Goal: Transaction & Acquisition: Book appointment/travel/reservation

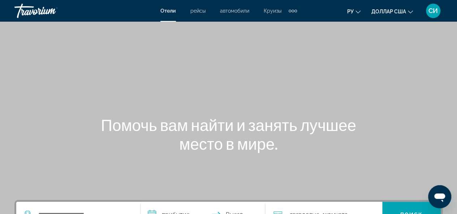
click at [291, 11] on div "Дополнительные элементы навигации" at bounding box center [289, 11] width 3 height 3
click at [282, 27] on link "деятельность" at bounding box center [275, 24] width 40 height 13
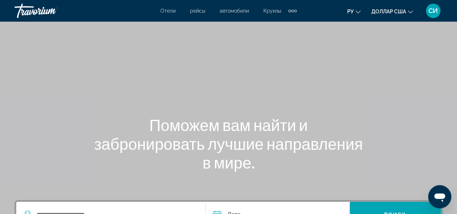
click at [357, 13] on button "ру Английский Español французский Итальяно португальский русский" at bounding box center [353, 11] width 13 height 10
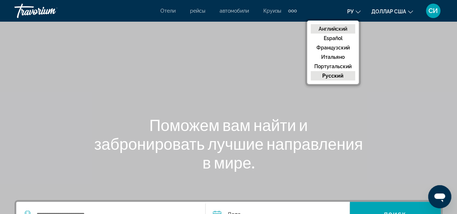
click at [341, 31] on font "Английский" at bounding box center [332, 29] width 29 height 6
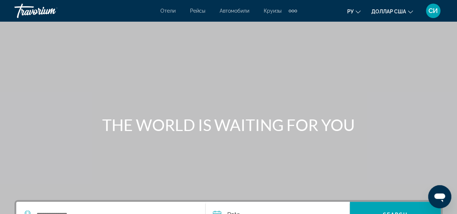
click at [292, 11] on div "Дополнительные элементы навигации" at bounding box center [292, 11] width 3 height 3
click at [282, 22] on span "Activities" at bounding box center [280, 24] width 22 height 6
click at [294, 8] on div "Дополнительные элементы навигации" at bounding box center [292, 10] width 8 height 11
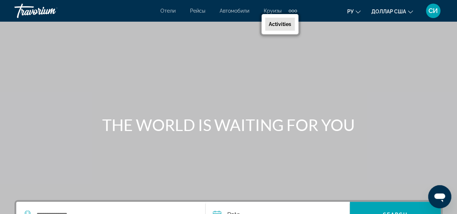
click at [290, 23] on span "Activities" at bounding box center [280, 24] width 22 height 6
click at [292, 10] on div "Дополнительные элементы навигации" at bounding box center [292, 11] width 3 height 3
drag, startPoint x: 292, startPoint y: 10, endPoint x: 284, endPoint y: 25, distance: 17.2
click at [288, 17] on button "Hotels Flights Cars Cruises Activities" at bounding box center [292, 11] width 8 height 12
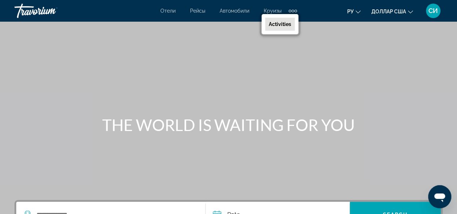
click at [307, 26] on div "Основное содержание" at bounding box center [228, 108] width 457 height 217
click at [293, 12] on div "Дополнительные элементы навигации" at bounding box center [292, 11] width 3 height 3
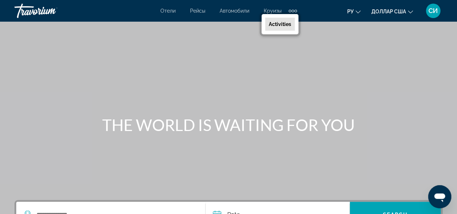
drag, startPoint x: 293, startPoint y: 12, endPoint x: 279, endPoint y: 24, distance: 18.4
click at [288, 17] on button "Hotels Flights Cars Cruises Activities" at bounding box center [292, 11] width 8 height 12
click at [278, 32] on div "Hotels Flights Cars Cruises Activities" at bounding box center [279, 24] width 37 height 20
click at [285, 18] on link "Activities" at bounding box center [280, 24] width 30 height 13
drag, startPoint x: 292, startPoint y: 9, endPoint x: 293, endPoint y: 13, distance: 3.7
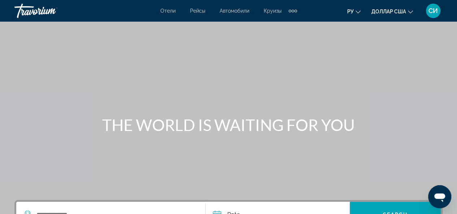
click at [293, 13] on div "Дополнительные элементы навигации" at bounding box center [292, 10] width 8 height 11
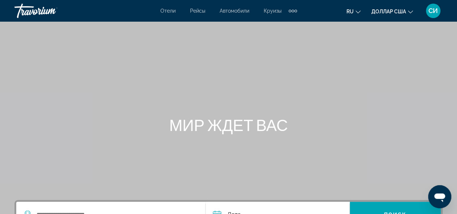
click at [295, 10] on div "Дополнительные элементы навигации" at bounding box center [295, 11] width 3 height 3
click at [281, 16] on div "[PERSON_NAME] Автомобили Круизы Деятельность" at bounding box center [273, 24] width 49 height 20
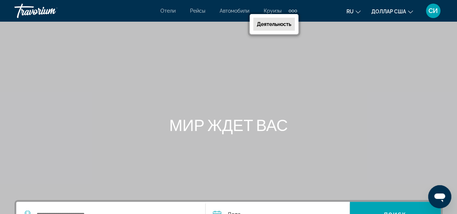
click at [281, 16] on div "[PERSON_NAME] Автомобили Круизы Деятельность" at bounding box center [273, 24] width 49 height 20
click at [272, 21] on font "Деятельность" at bounding box center [274, 24] width 34 height 6
click at [272, 21] on mat-toolbar "Отели Рейсы Автомобили Круизы Деятельность [PERSON_NAME] Круизы Деятельность ru…" at bounding box center [228, 11] width 457 height 22
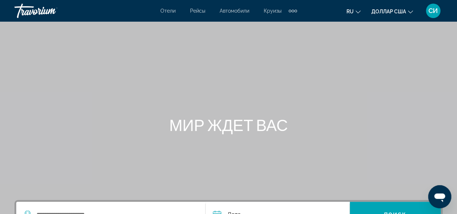
click at [292, 10] on div "Дополнительные элементы навигации" at bounding box center [292, 11] width 3 height 3
click at [282, 23] on font "Деятельность" at bounding box center [274, 24] width 34 height 6
click at [294, 12] on div "Дополнительные элементы навигации" at bounding box center [292, 10] width 8 height 11
click at [357, 10] on icon "Изменить язык" at bounding box center [357, 11] width 5 height 5
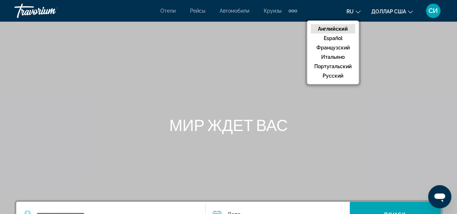
click at [342, 25] on button "Английский" at bounding box center [332, 28] width 44 height 9
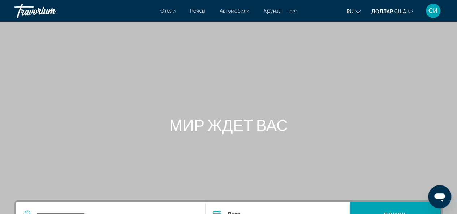
click at [295, 10] on div "Дополнительные элементы навигации" at bounding box center [295, 11] width 3 height 3
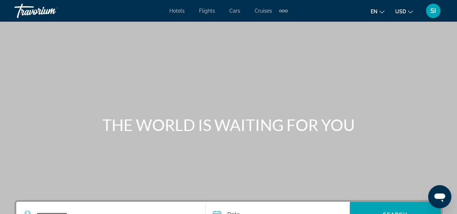
click at [346, 96] on div "Main content" at bounding box center [228, 108] width 457 height 217
drag, startPoint x: 462, startPoint y: 0, endPoint x: 258, endPoint y: 189, distance: 277.7
click at [258, 189] on div "Main content" at bounding box center [228, 108] width 457 height 217
click at [283, 11] on div "Extra navigation items" at bounding box center [283, 11] width 3 height 3
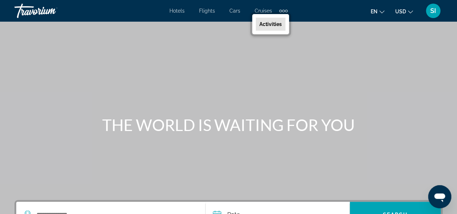
click at [283, 11] on div "Extra navigation items" at bounding box center [283, 11] width 3 height 3
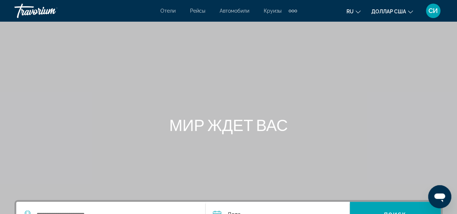
click at [295, 11] on div "Дополнительные элементы навигации" at bounding box center [295, 11] width 3 height 3
click at [282, 19] on link "Деятельность" at bounding box center [274, 24] width 42 height 13
click at [282, 19] on div "Отели Рейсы Автомобили Круизы Деятельность Отели Рейсы Автомобили Круизы Деятел…" at bounding box center [228, 10] width 457 height 19
click at [294, 9] on div "Дополнительные элементы навигации" at bounding box center [292, 10] width 8 height 11
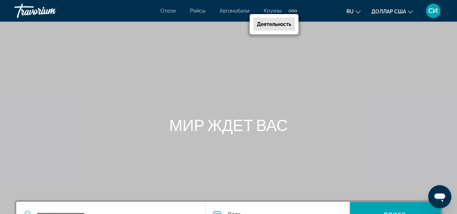
click at [294, 9] on div "Дополнительные элементы навигации" at bounding box center [292, 10] width 8 height 11
click at [278, 27] on link "Деятельность" at bounding box center [274, 24] width 42 height 13
click at [278, 27] on div "Основное содержание" at bounding box center [228, 108] width 457 height 217
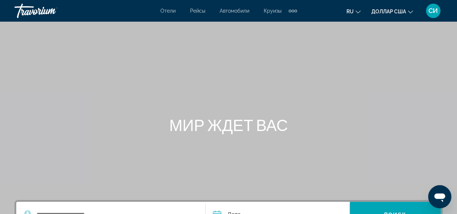
click at [293, 14] on div "Дополнительные элементы навигации" at bounding box center [292, 10] width 8 height 11
click at [293, 14] on div "Отели Рейсы Автомобили Круизы Деятельность" at bounding box center [273, 24] width 49 height 20
click at [293, 12] on div "Дополнительные элементы навигации" at bounding box center [292, 11] width 3 height 3
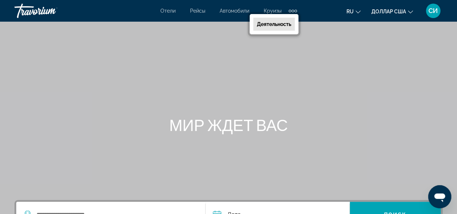
click at [282, 22] on font "Деятельность" at bounding box center [274, 24] width 34 height 6
click at [282, 22] on div "Основное содержание" at bounding box center [228, 108] width 457 height 217
click at [292, 7] on div "Дополнительные элементы навигации" at bounding box center [292, 10] width 8 height 11
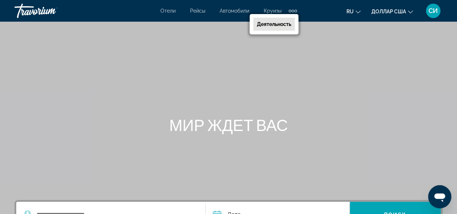
click at [281, 21] on font "Деятельность" at bounding box center [274, 24] width 34 height 6
click at [295, 11] on div "Дополнительные элементы навигации" at bounding box center [295, 11] width 3 height 3
click at [293, 11] on div "Дополнительные элементы навигации" at bounding box center [292, 11] width 3 height 3
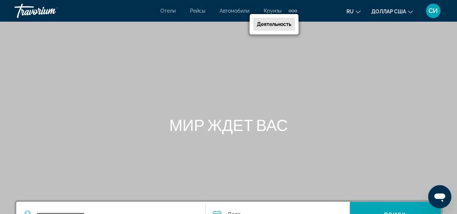
scroll to position [186, 0]
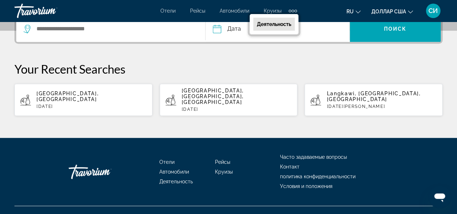
click at [266, 26] on font "Деятельность" at bounding box center [274, 24] width 34 height 6
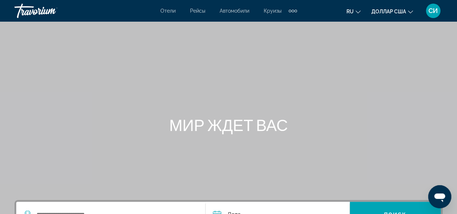
click at [266, 26] on section "**********" at bounding box center [228, 151] width 457 height 302
click at [296, 10] on div "Дополнительные элементы навигации" at bounding box center [295, 11] width 3 height 3
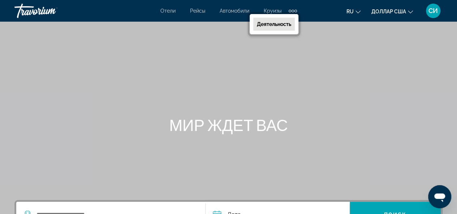
click at [296, 10] on div "Дополнительные элементы навигации" at bounding box center [295, 11] width 3 height 3
drag, startPoint x: 296, startPoint y: 10, endPoint x: 292, endPoint y: 8, distance: 4.4
click at [292, 8] on div "Дополнительные элементы навигации" at bounding box center [292, 10] width 8 height 11
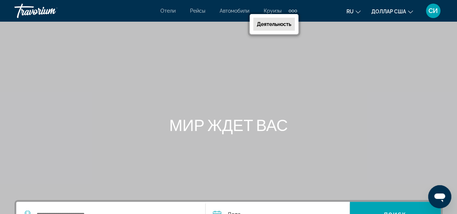
click at [292, 10] on div "Дополнительные элементы навигации" at bounding box center [292, 11] width 3 height 3
click at [11, 1] on div "Отели Рейсы Автомобили Круизы Деятельность [PERSON_NAME] Круизы Деятельность ru…" at bounding box center [228, 10] width 457 height 19
click at [293, 11] on div "Дополнительные элементы навигации" at bounding box center [292, 11] width 3 height 3
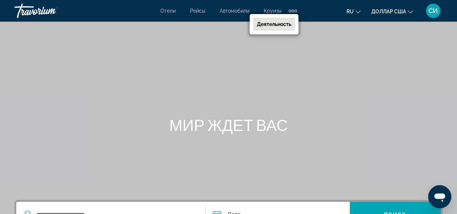
click at [293, 11] on div "Дополнительные элементы навигации" at bounding box center [292, 11] width 3 height 3
click at [360, 13] on icon "Изменить язык" at bounding box center [357, 11] width 5 height 5
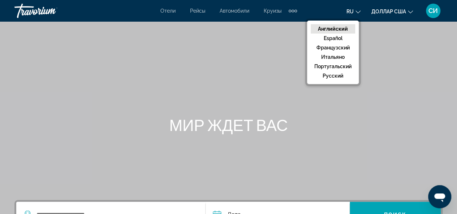
click at [329, 30] on font "Английский" at bounding box center [333, 29] width 30 height 6
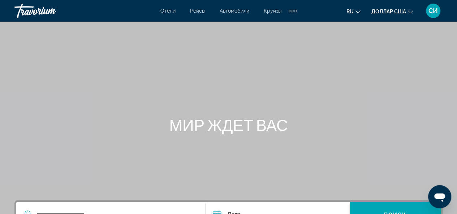
click at [355, 13] on button "ru Английский Español французский Итальяно португальский русский" at bounding box center [353, 11] width 14 height 10
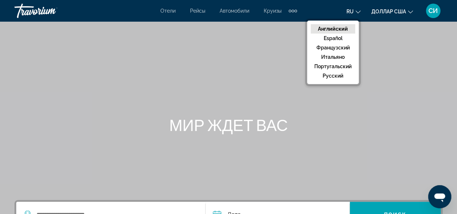
click at [343, 26] on font "Английский" at bounding box center [333, 29] width 30 height 6
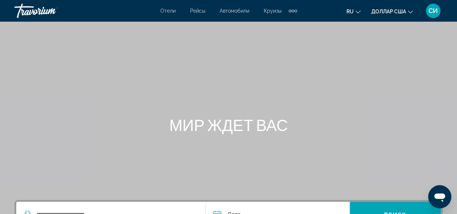
click at [356, 10] on icon "Изменить язык" at bounding box center [357, 11] width 5 height 5
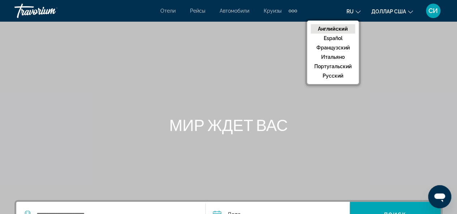
click at [356, 10] on icon "Изменить язык" at bounding box center [357, 11] width 5 height 5
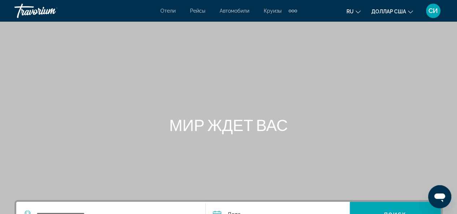
click at [357, 11] on icon "Изменить язык" at bounding box center [357, 11] width 5 height 5
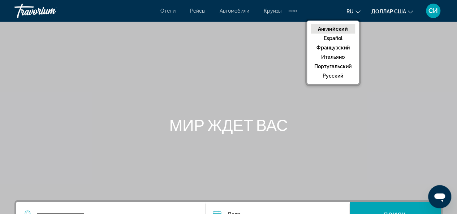
click at [335, 24] on button "Английский" at bounding box center [332, 28] width 44 height 9
click at [335, 24] on div "Основное содержание" at bounding box center [228, 108] width 457 height 217
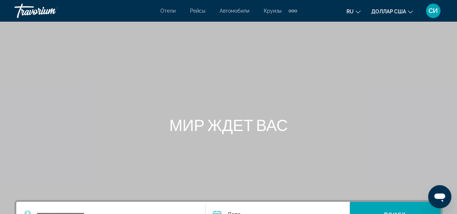
click at [290, 10] on div "Дополнительные элементы навигации" at bounding box center [289, 11] width 3 height 3
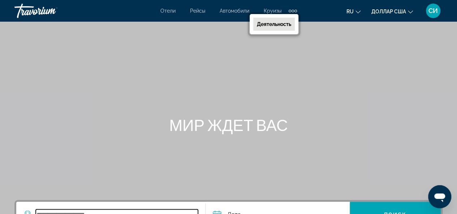
drag, startPoint x: 42, startPoint y: 209, endPoint x: 403, endPoint y: 157, distance: 364.8
click at [403, 157] on section "**********" at bounding box center [228, 151] width 457 height 302
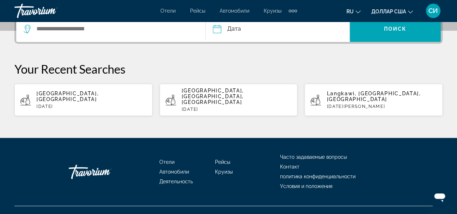
click at [65, 91] on span "[GEOGRAPHIC_DATA], [GEOGRAPHIC_DATA]" at bounding box center [67, 97] width 62 height 12
type input "**********"
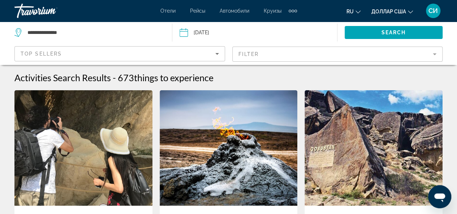
click at [201, 34] on input "Date: Sep 28, 2025" at bounding box center [219, 34] width 82 height 24
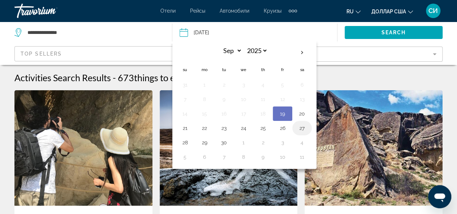
click at [301, 127] on button "27" at bounding box center [302, 128] width 12 height 10
type input "**********"
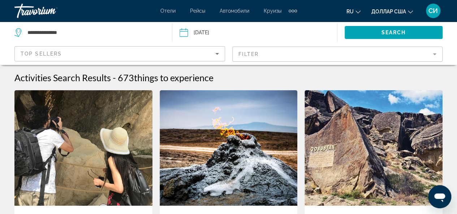
click at [73, 142] on img "Основное содержание" at bounding box center [83, 148] width 138 height 116
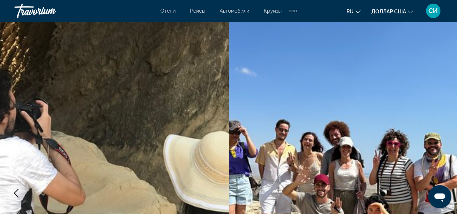
click at [357, 13] on button "ru Английский Español французский Итальяно португальский русский" at bounding box center [353, 11] width 14 height 10
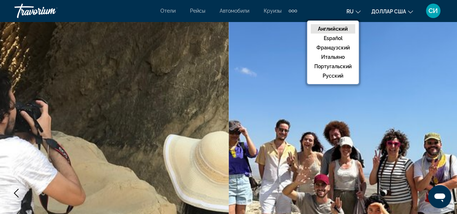
click at [342, 25] on button "Английский" at bounding box center [332, 28] width 44 height 9
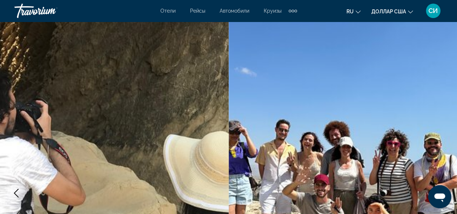
click at [202, 68] on img "Основное содержание" at bounding box center [114, 193] width 229 height 343
click at [295, 10] on div "Дополнительные элементы навигации" at bounding box center [295, 11] width 3 height 3
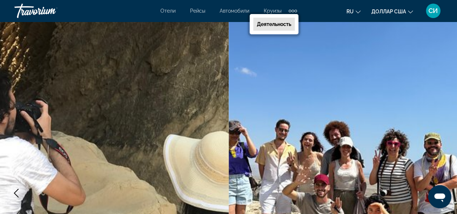
click at [286, 18] on link "Деятельность" at bounding box center [274, 24] width 42 height 13
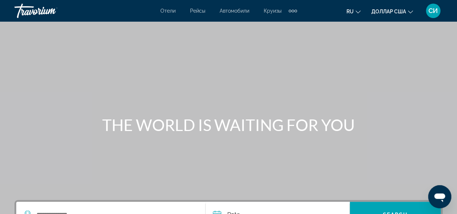
click at [286, 18] on div "Отели Рейсы Автомобили Круизы Деятельность [PERSON_NAME] Круизы Деятельность ru…" at bounding box center [228, 10] width 457 height 19
click at [295, 13] on div "Дополнительные элементы навигации" at bounding box center [292, 10] width 8 height 11
click at [272, 25] on font "Деятельность" at bounding box center [274, 24] width 34 height 6
click at [272, 25] on div "Основное содержание" at bounding box center [228, 108] width 457 height 217
click at [293, 12] on div "Дополнительные элементы навигации" at bounding box center [292, 11] width 3 height 3
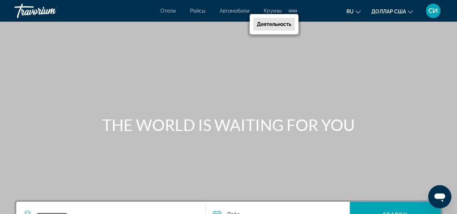
click at [293, 12] on div "Дополнительные элементы навигации" at bounding box center [292, 11] width 3 height 3
drag, startPoint x: 56, startPoint y: 208, endPoint x: 212, endPoint y: 208, distance: 155.2
click at [212, 208] on div "Date Sep *** *** *** *** *** *** *** *** *** *** *** *** 2025 **** **** **** **…" at bounding box center [228, 215] width 424 height 26
drag, startPoint x: 456, startPoint y: 107, endPoint x: 457, endPoint y: 115, distance: 8.0
click at [456, 115] on html "Перейти к основному содержанию [PERSON_NAME] Автомобили Круизы Деятельность [PE…" at bounding box center [228, 107] width 457 height 214
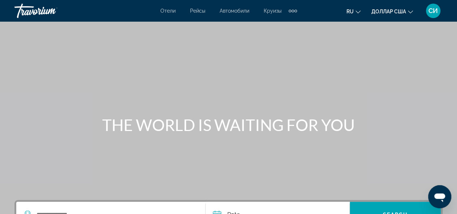
scroll to position [186, 0]
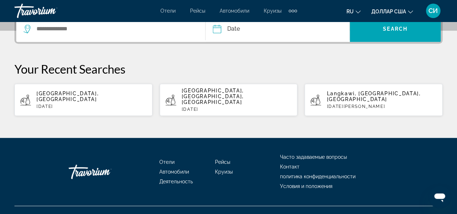
click at [73, 92] on span "[GEOGRAPHIC_DATA], [GEOGRAPHIC_DATA]" at bounding box center [67, 97] width 62 height 12
type input "**********"
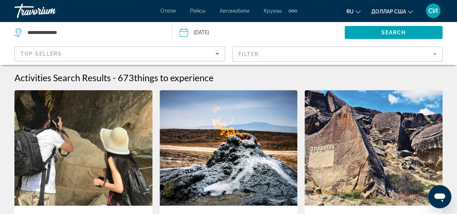
click at [370, 160] on img "Основное содержание" at bounding box center [373, 148] width 138 height 116
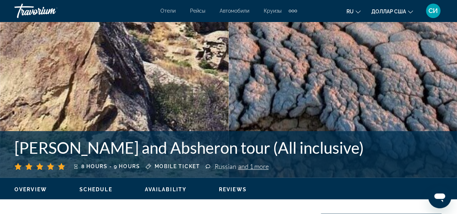
scroll to position [374, 0]
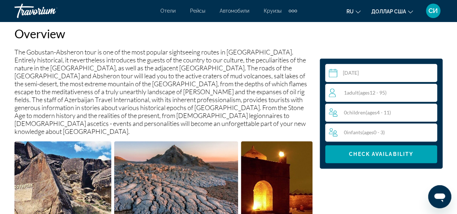
click at [369, 91] on span "ages" at bounding box center [365, 93] width 10 height 6
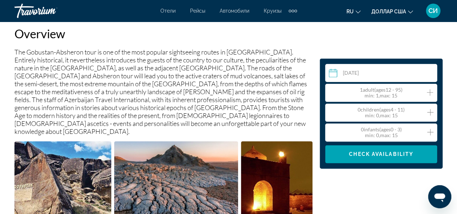
click at [429, 92] on icon "Increment adults" at bounding box center [429, 92] width 6 height 9
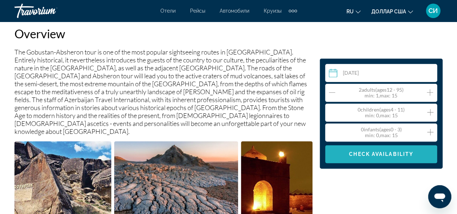
click at [401, 155] on span "Check Availability" at bounding box center [381, 154] width 64 height 6
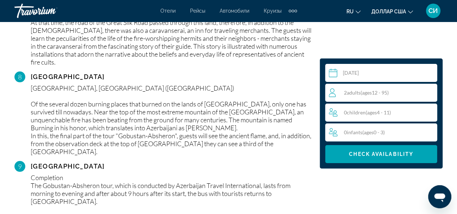
scroll to position [1318, 0]
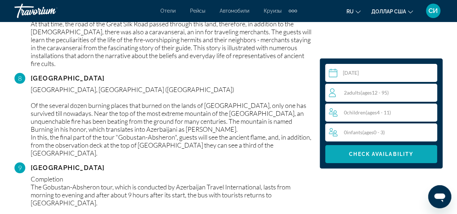
click at [409, 156] on span "Check Availability" at bounding box center [381, 154] width 64 height 6
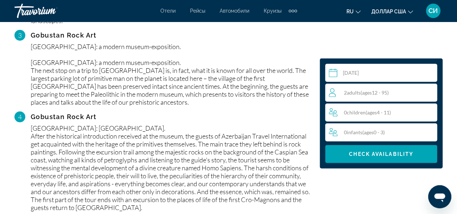
scroll to position [757, 0]
